Goal: Task Accomplishment & Management: Use online tool/utility

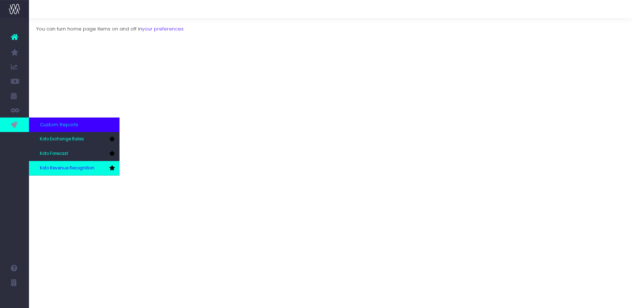
click at [52, 165] on span "Koto Revenue Recognition" at bounding box center [67, 168] width 55 height 7
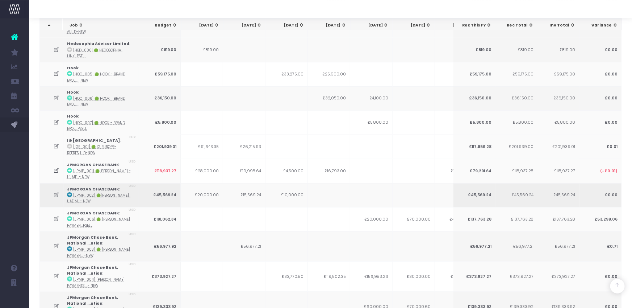
scroll to position [336, 0]
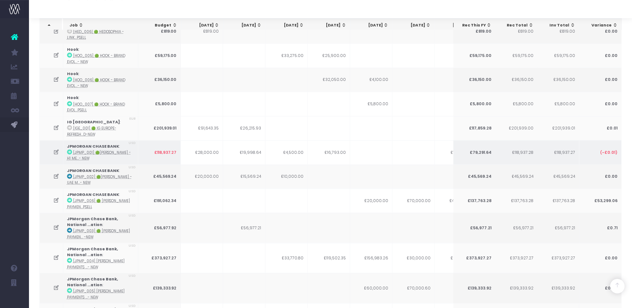
click at [59, 149] on icon at bounding box center [56, 152] width 6 height 6
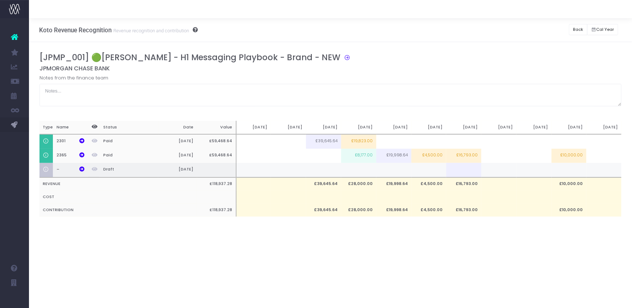
scroll to position [0, 5]
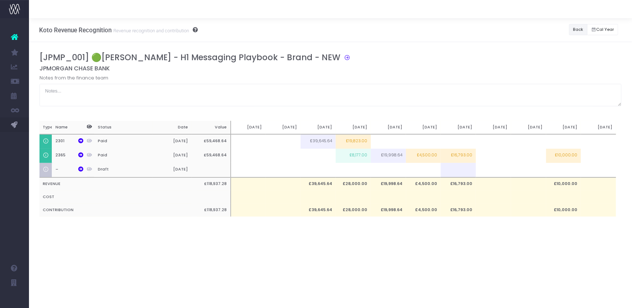
click at [572, 26] on button "Back" at bounding box center [578, 29] width 18 height 11
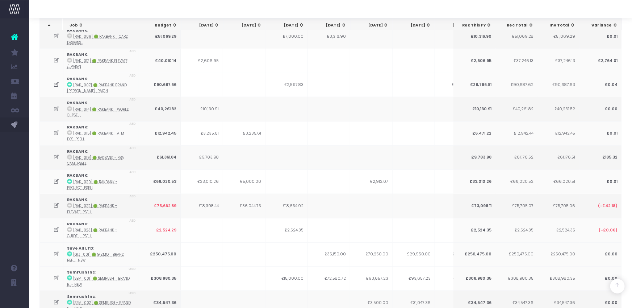
scroll to position [1520, 0]
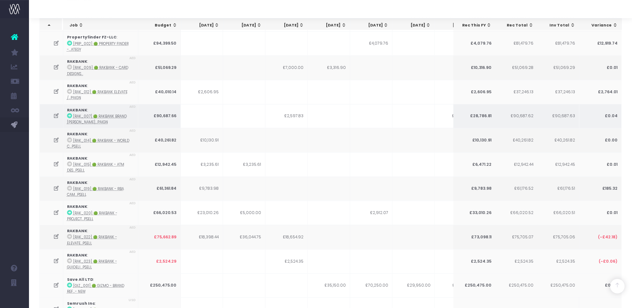
click at [53, 113] on icon at bounding box center [56, 116] width 6 height 6
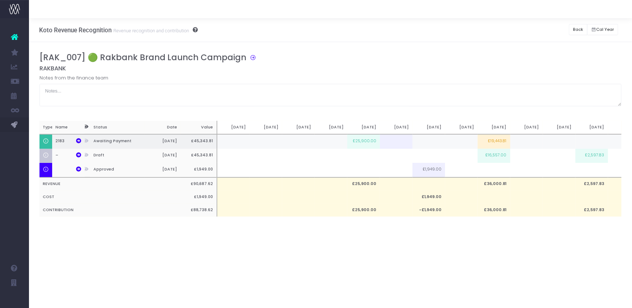
scroll to position [0, 187]
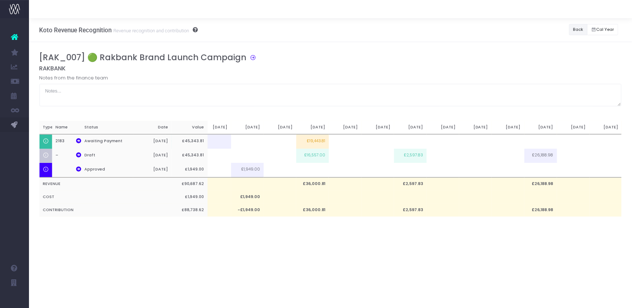
click at [580, 32] on button "Back" at bounding box center [578, 29] width 18 height 11
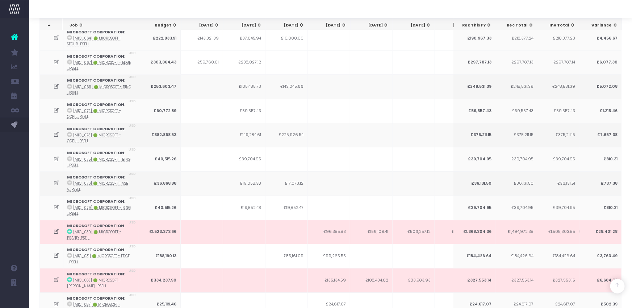
scroll to position [1070, 0]
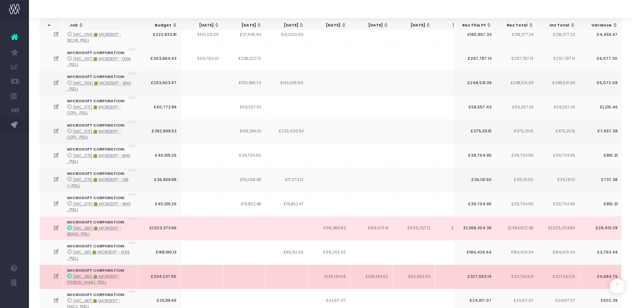
click at [54, 273] on icon at bounding box center [56, 276] width 6 height 6
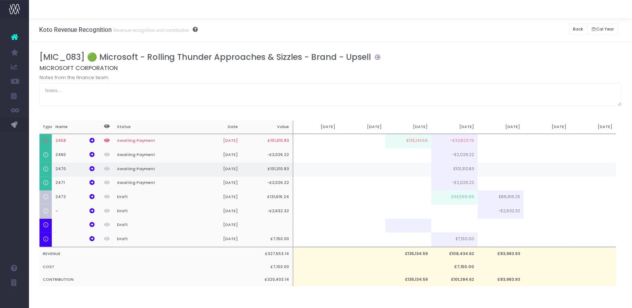
scroll to position [0, 0]
click at [575, 30] on button "Back" at bounding box center [578, 29] width 18 height 11
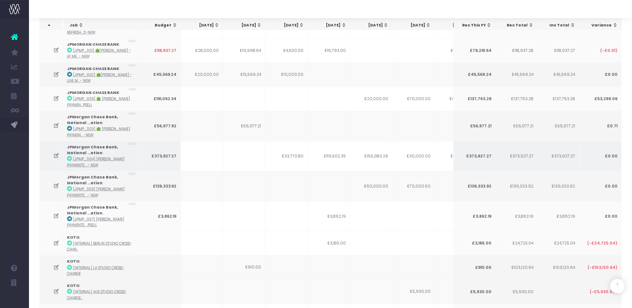
scroll to position [437, 0]
click at [57, 154] on icon at bounding box center [56, 157] width 6 height 6
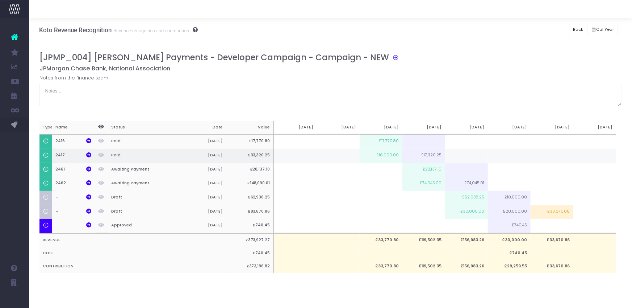
scroll to position [0, 0]
click at [581, 29] on button "Back" at bounding box center [578, 29] width 18 height 11
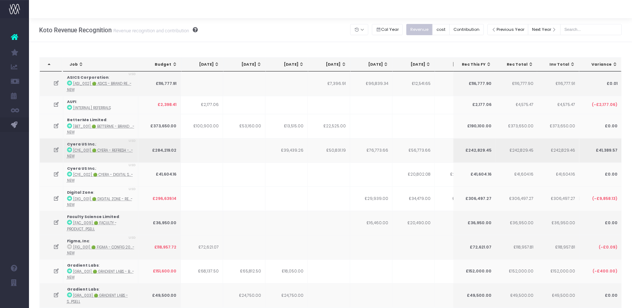
click at [57, 148] on icon at bounding box center [56, 150] width 6 height 6
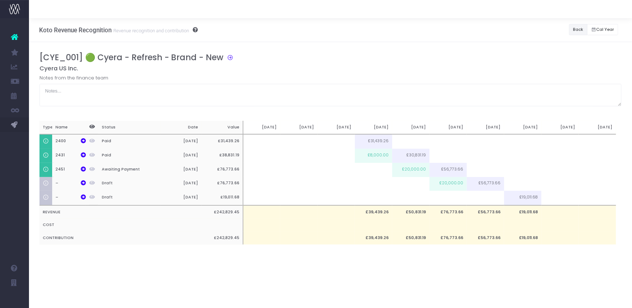
click at [573, 28] on button "Back" at bounding box center [578, 29] width 18 height 11
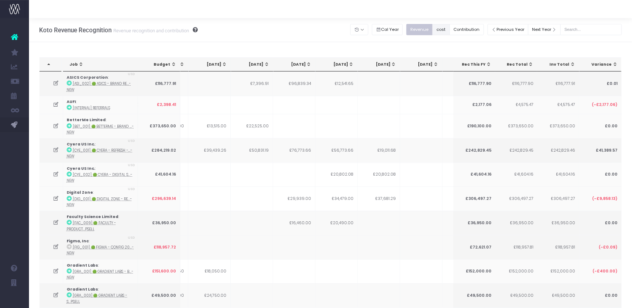
click at [450, 29] on button "cost" at bounding box center [441, 29] width 17 height 11
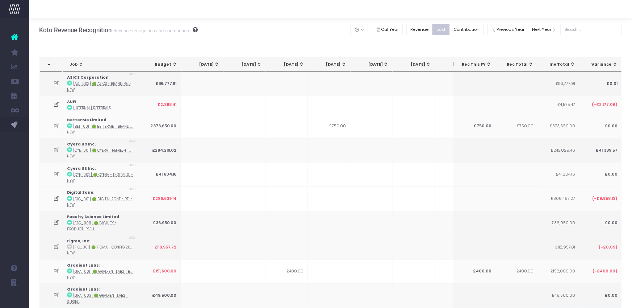
click at [436, 35] on div "Revenue cost Contribution" at bounding box center [447, 29] width 81 height 15
click at [433, 29] on button "Revenue" at bounding box center [420, 29] width 26 height 11
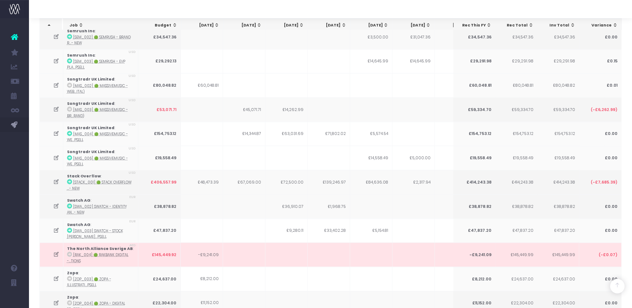
scroll to position [1925, 0]
